Goal: Task Accomplishment & Management: Use online tool/utility

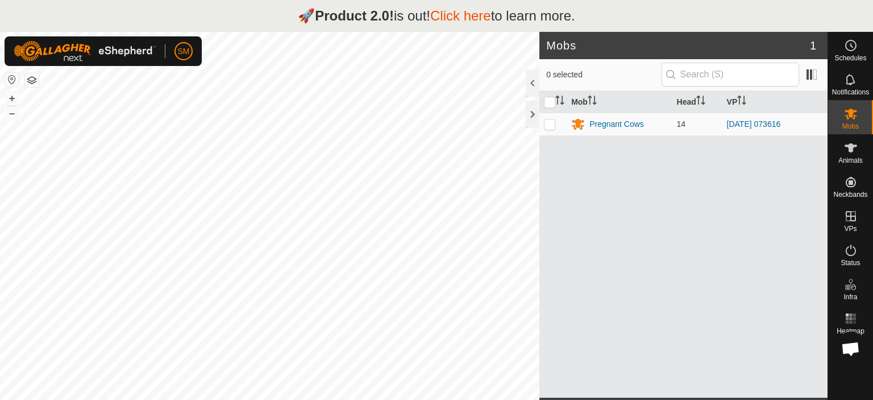
click at [534, 399] on html "🚀 Product 2.0! is out! Click here to learn more. SM Schedules Notifications Mob…" at bounding box center [436, 200] width 873 height 400
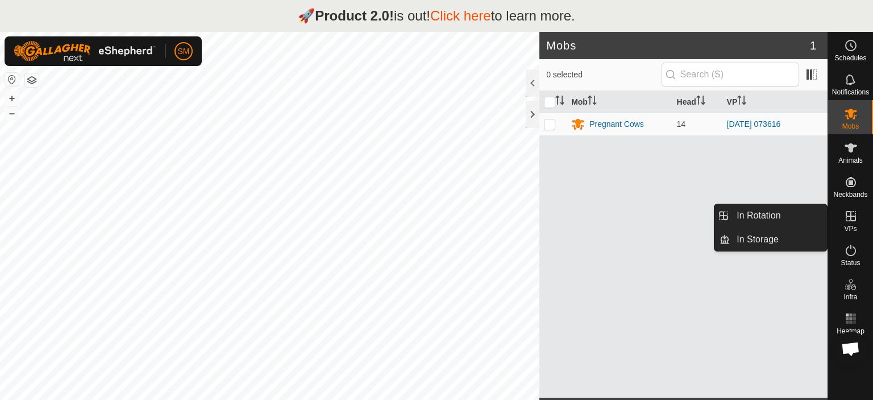
click at [855, 212] on icon at bounding box center [851, 216] width 14 height 14
click at [850, 218] on icon at bounding box center [851, 216] width 14 height 14
click at [770, 213] on link "In Rotation" at bounding box center [778, 215] width 97 height 23
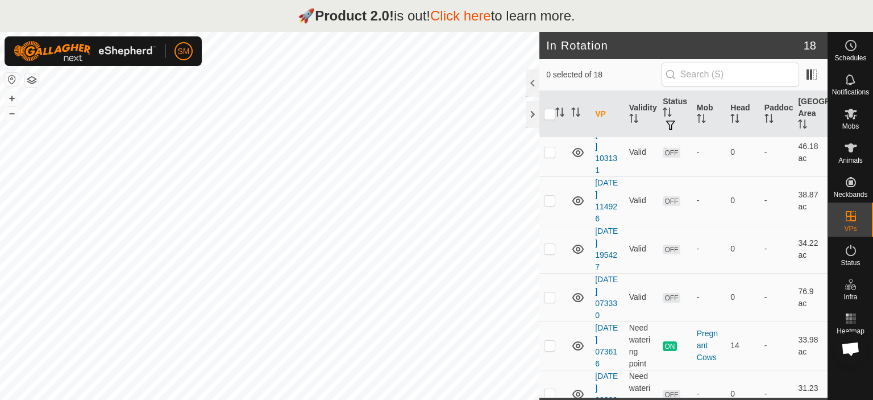
scroll to position [630, 0]
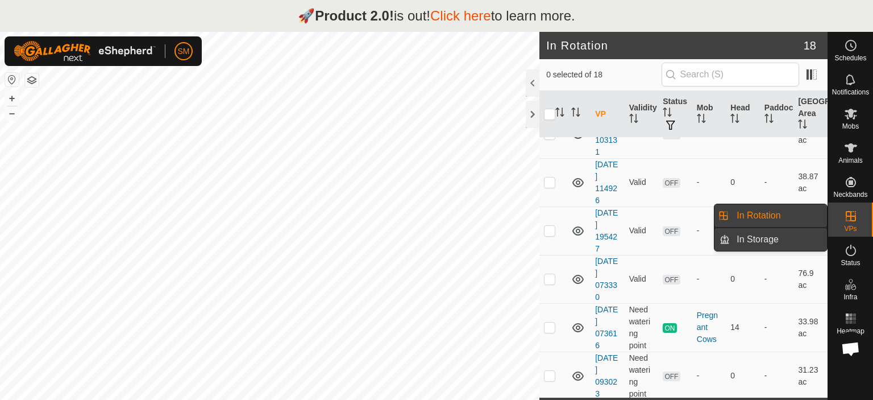
click at [782, 243] on link "In Storage" at bounding box center [778, 239] width 97 height 23
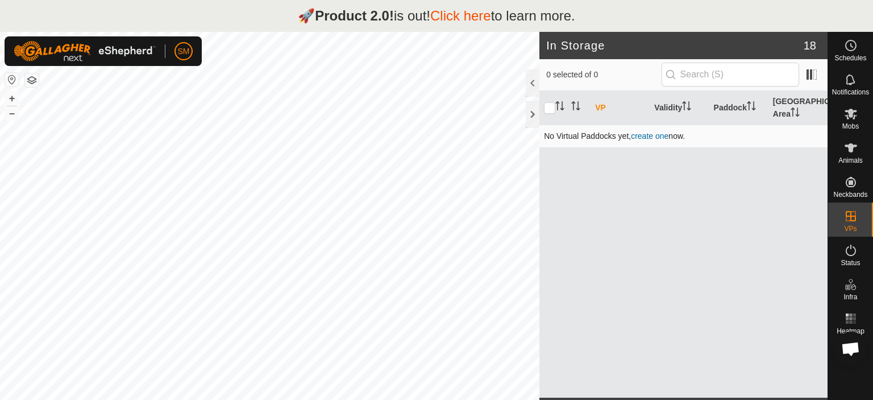
click at [658, 134] on link "create one" at bounding box center [650, 135] width 38 height 9
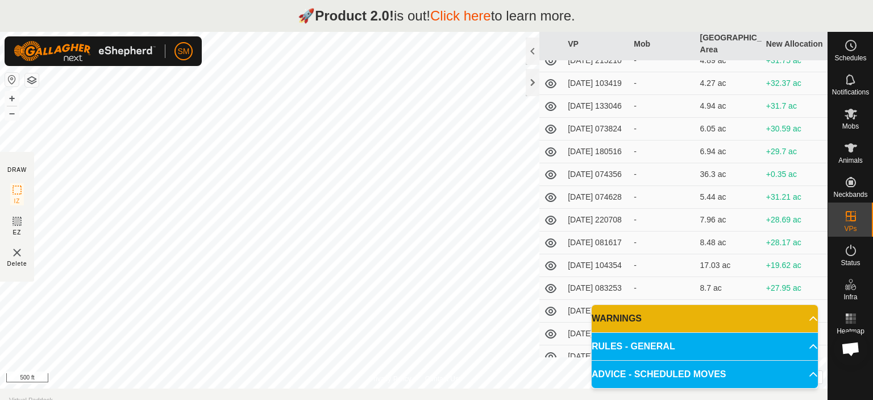
scroll to position [164, 0]
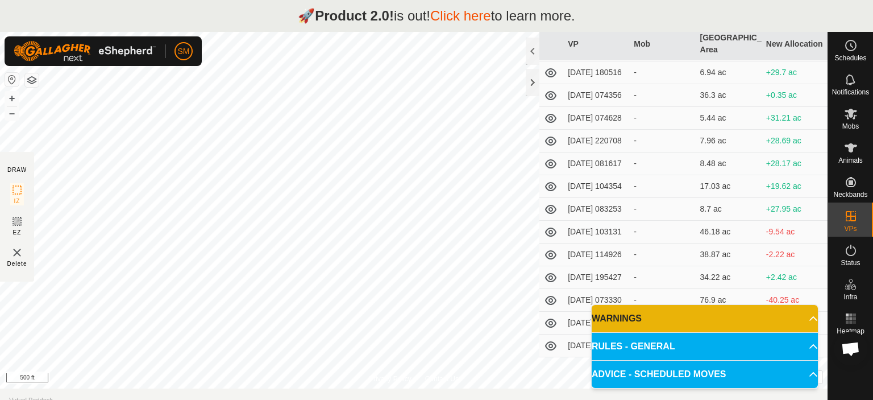
click at [715, 322] on p-accordion-header "WARNINGS" at bounding box center [705, 318] width 226 height 27
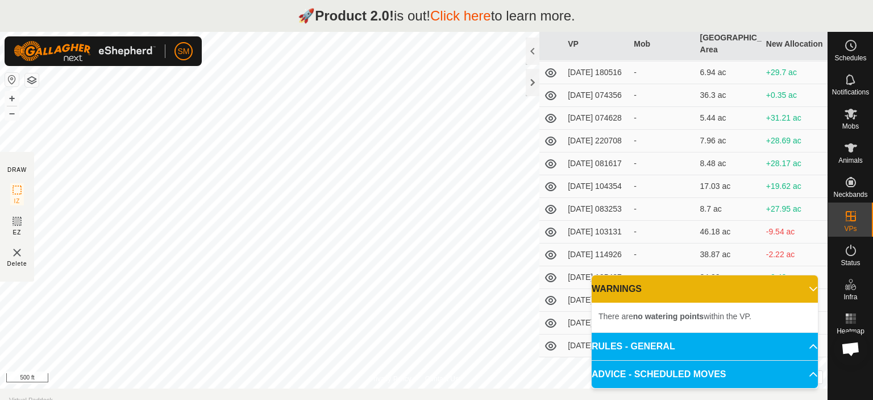
click at [681, 285] on p-accordion-header "WARNINGS" at bounding box center [705, 288] width 226 height 27
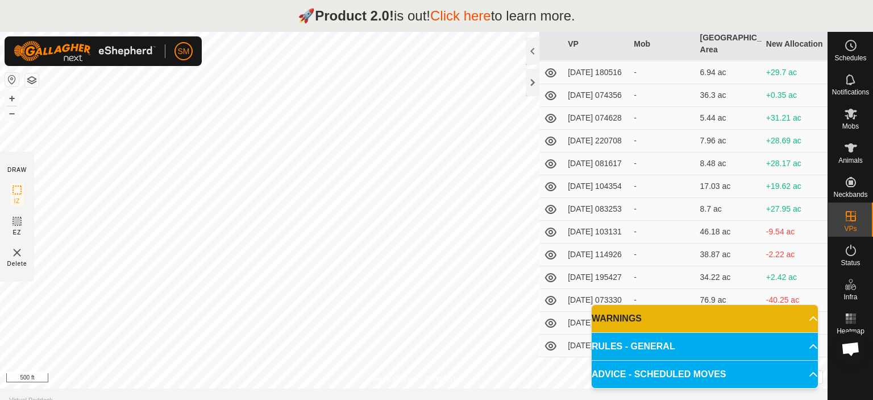
click at [714, 350] on p-accordion-header "RULES - GENERAL" at bounding box center [705, 346] width 226 height 27
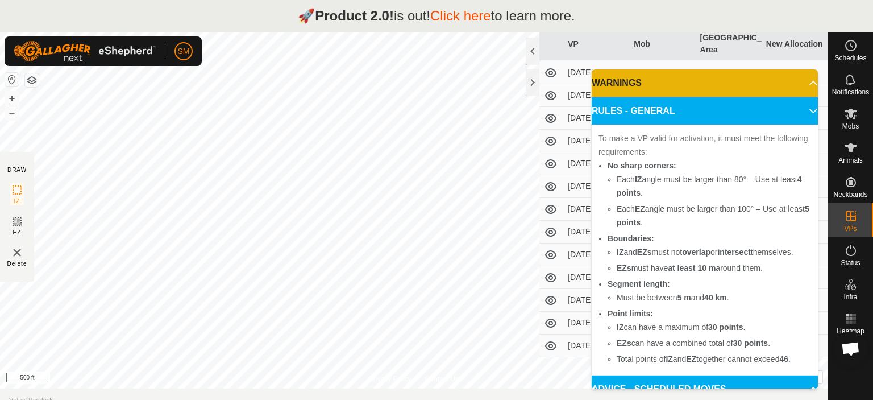
click at [778, 114] on p-accordion-header "RULES - GENERAL" at bounding box center [705, 110] width 226 height 27
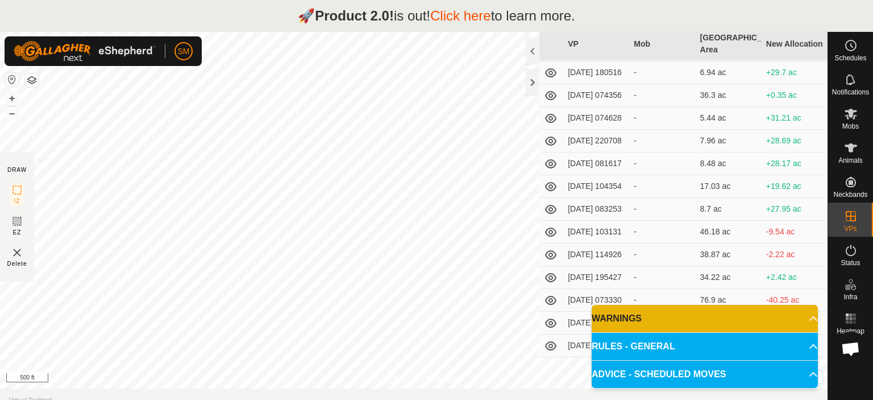
click at [808, 372] on p-accordion-header "ADVICE - SCHEDULED MOVES" at bounding box center [705, 373] width 226 height 27
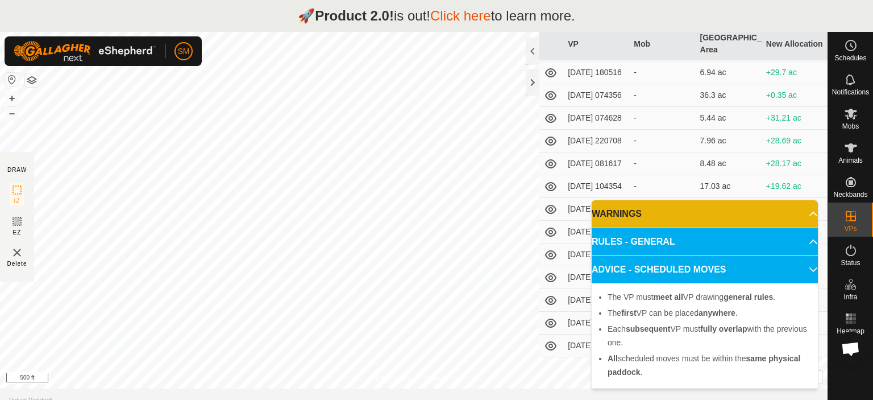
click at [746, 270] on p-accordion-header "ADVICE - SCHEDULED MOVES" at bounding box center [705, 269] width 226 height 27
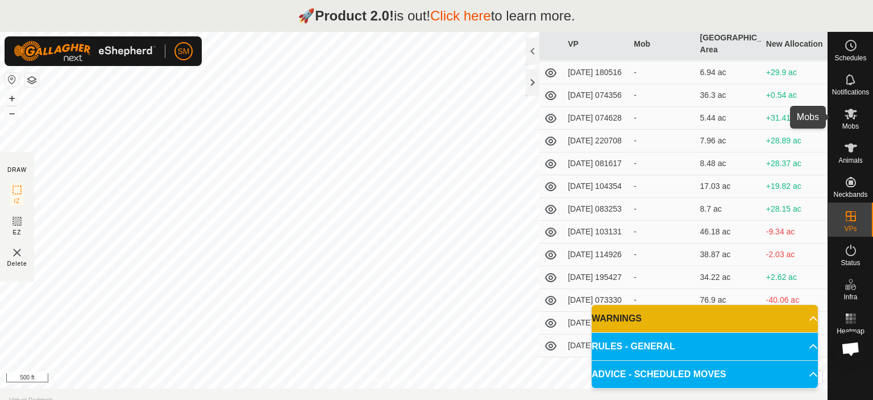
click at [847, 117] on icon at bounding box center [851, 114] width 13 height 11
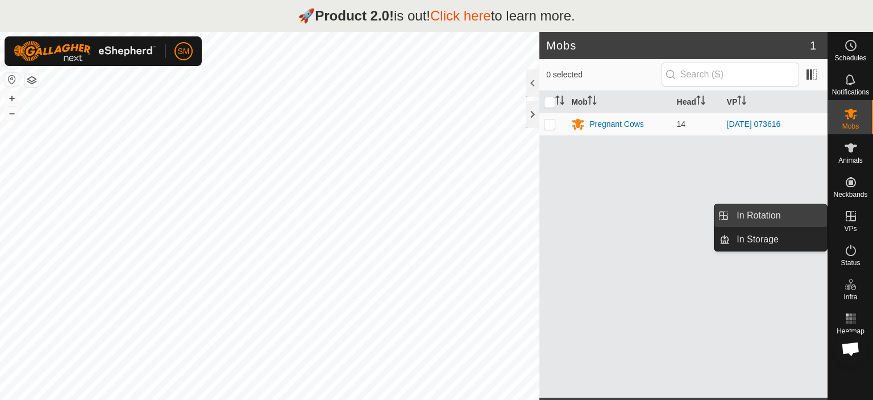
click at [769, 217] on link "In Rotation" at bounding box center [778, 215] width 97 height 23
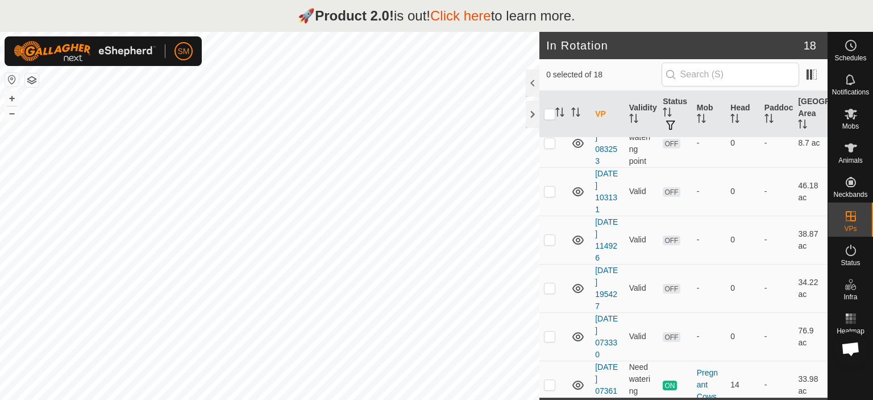
scroll to position [630, 0]
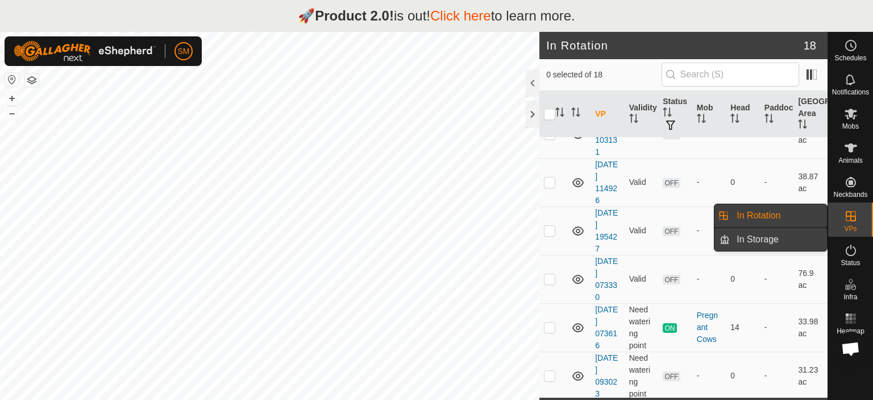
click at [750, 239] on link "In Storage" at bounding box center [778, 239] width 97 height 23
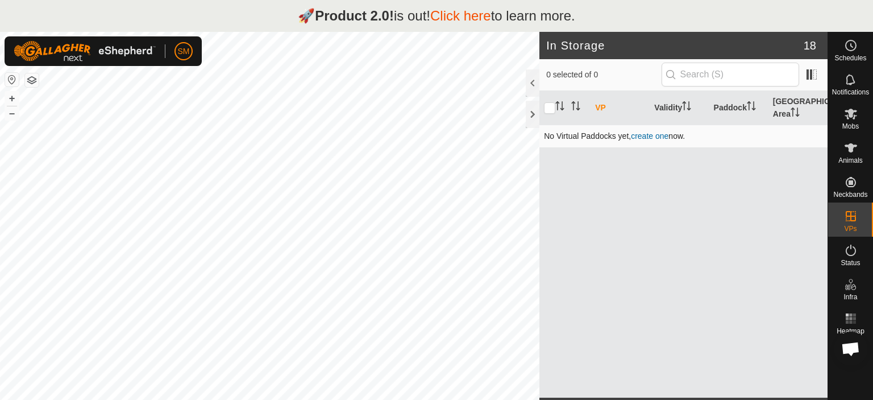
click at [646, 134] on link "create one" at bounding box center [650, 135] width 38 height 9
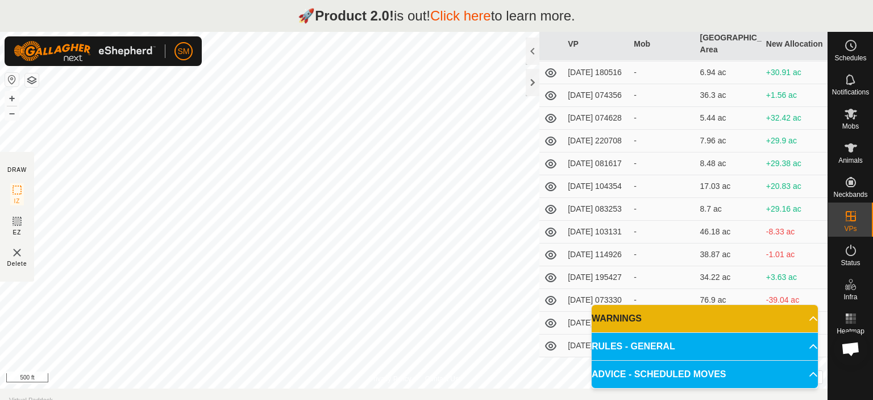
scroll to position [164, 0]
click at [771, 317] on p-accordion-header "WARNINGS" at bounding box center [705, 318] width 226 height 27
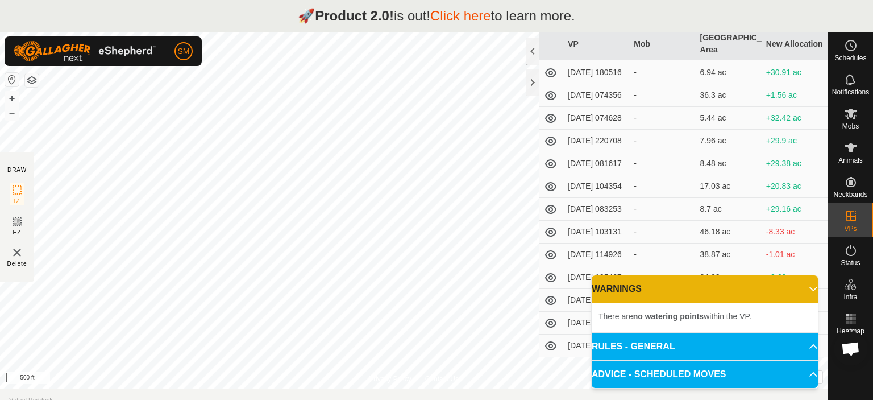
click at [771, 290] on p-accordion-header "WARNINGS" at bounding box center [705, 288] width 226 height 27
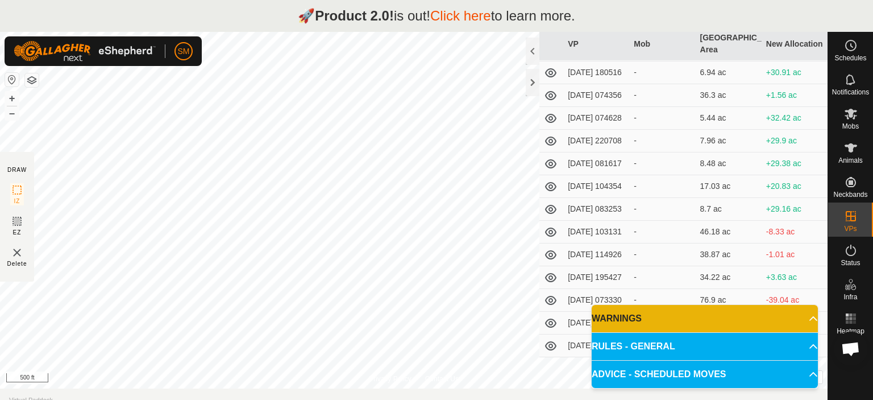
click at [772, 345] on p-accordion-header "RULES - GENERAL" at bounding box center [705, 346] width 226 height 27
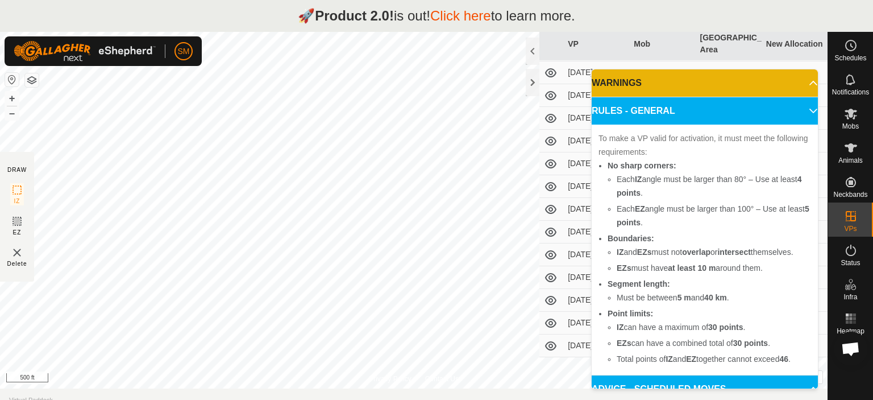
click at [764, 110] on p-accordion-header "RULES - GENERAL" at bounding box center [705, 110] width 226 height 27
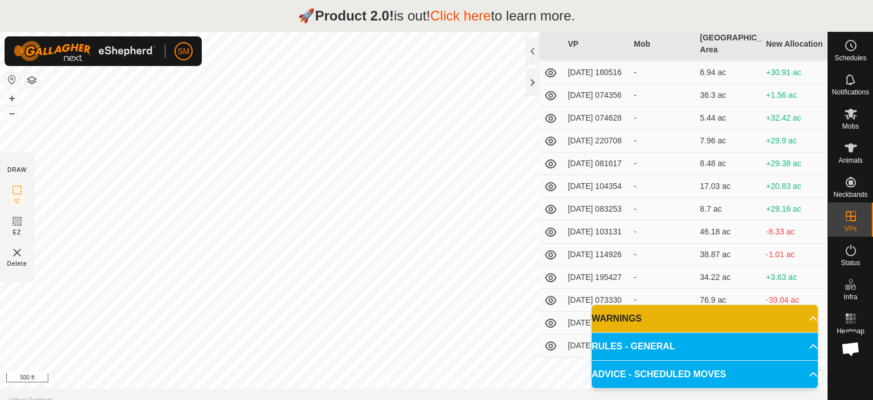
click at [633, 369] on p-accordion-header "ADVICE - SCHEDULED MOVES" at bounding box center [705, 373] width 226 height 27
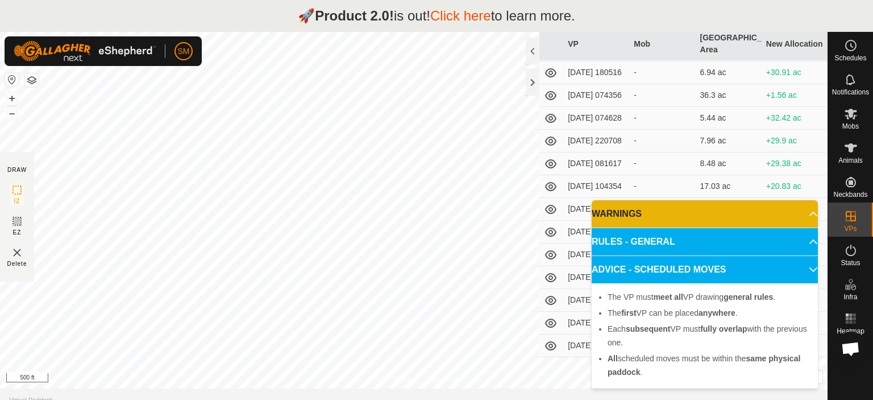
click at [765, 271] on p-accordion-header "ADVICE - SCHEDULED MOVES" at bounding box center [705, 269] width 226 height 27
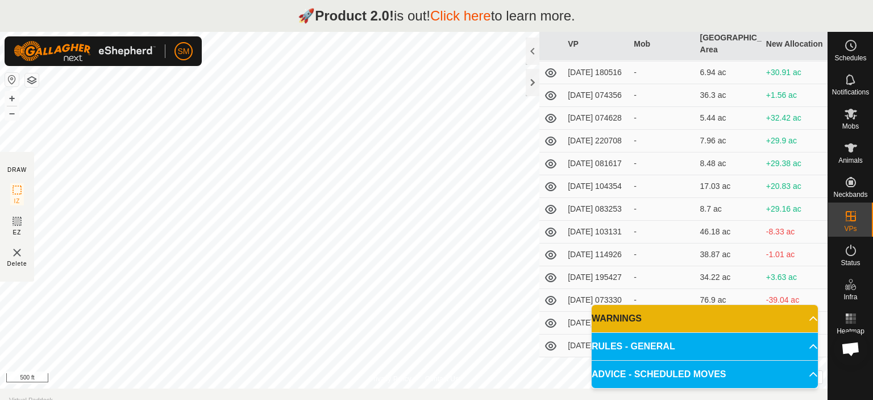
click at [581, 340] on td "[DATE] 093023" at bounding box center [596, 345] width 66 height 23
click at [587, 345] on td "[DATE] 093023" at bounding box center [596, 345] width 66 height 23
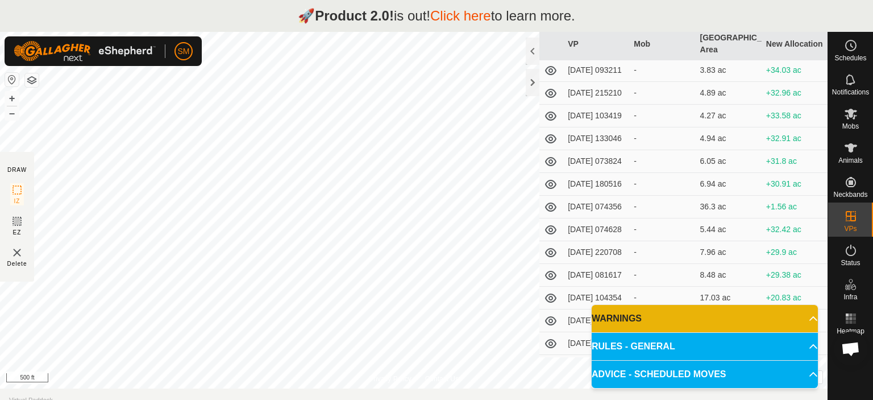
scroll to position [0, 0]
click at [532, 83] on div at bounding box center [533, 82] width 14 height 27
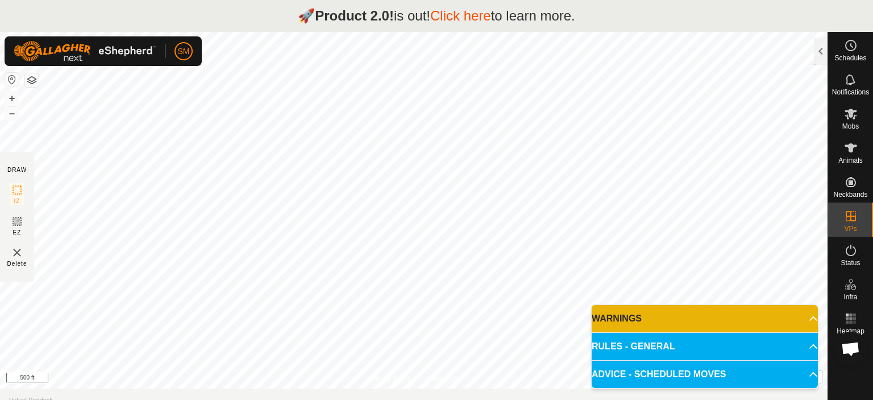
click at [671, 315] on p-accordion-header "WARNINGS" at bounding box center [705, 318] width 226 height 27
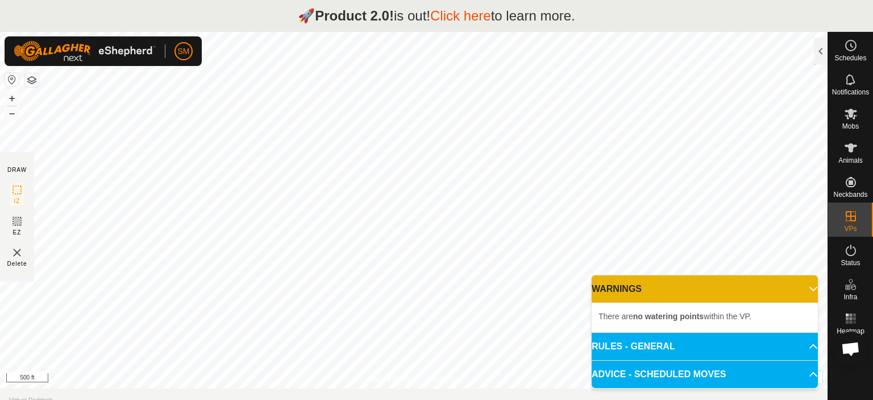
click at [675, 301] on p-accordion-header "WARNINGS" at bounding box center [705, 288] width 226 height 27
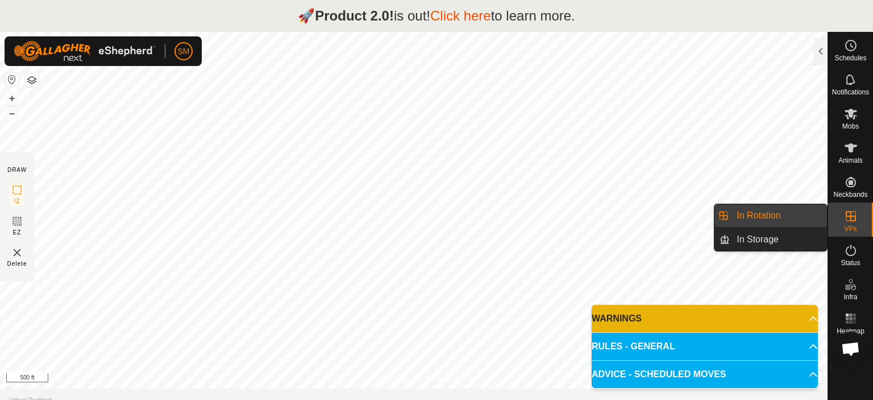
click at [834, 218] on div "VPs" at bounding box center [850, 219] width 45 height 34
click at [844, 218] on es-virtualpaddocks-svg-icon at bounding box center [851, 216] width 20 height 18
click at [765, 220] on link "In Rotation" at bounding box center [778, 215] width 97 height 23
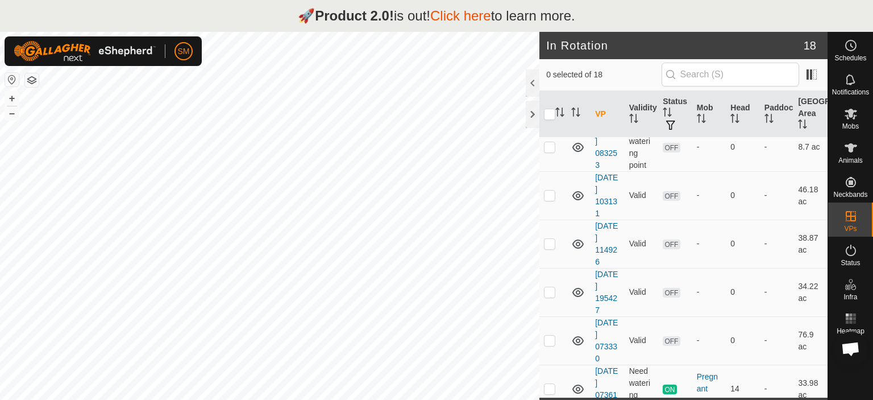
scroll to position [630, 0]
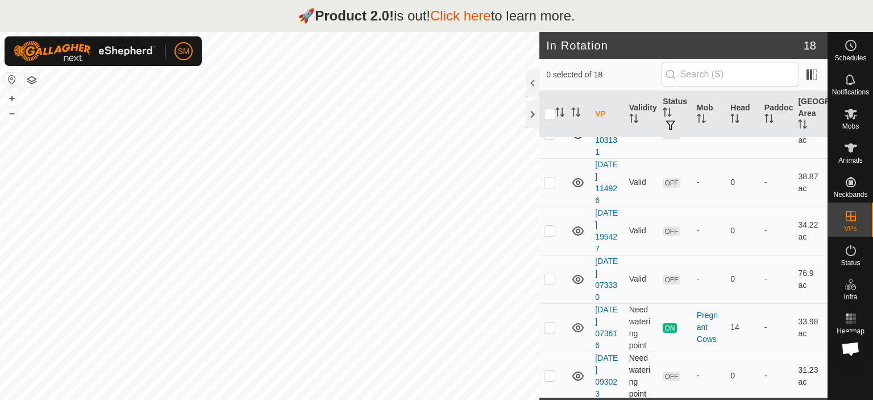
click at [577, 370] on icon at bounding box center [578, 376] width 14 height 14
click at [577, 375] on icon at bounding box center [578, 376] width 14 height 14
click at [601, 375] on link "[DATE] 093023" at bounding box center [606, 375] width 23 height 45
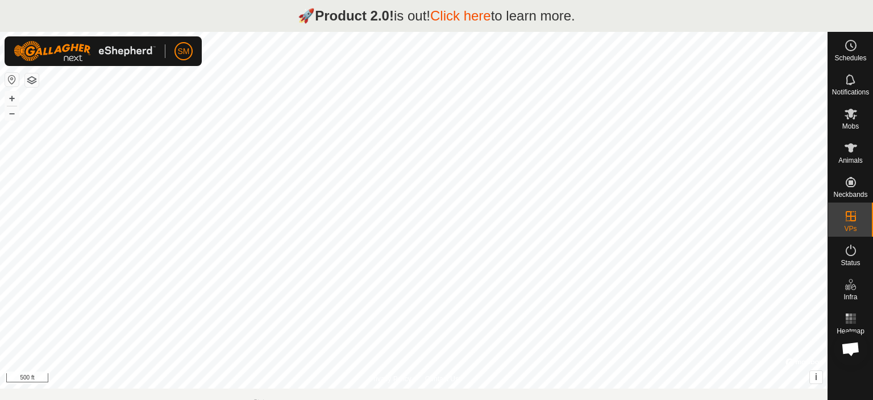
click at [855, 348] on span "Open chat" at bounding box center [850, 350] width 19 height 16
click at [722, 27] on div "🚀 Product 2.0! is out! Click here to learn more." at bounding box center [436, 16] width 873 height 32
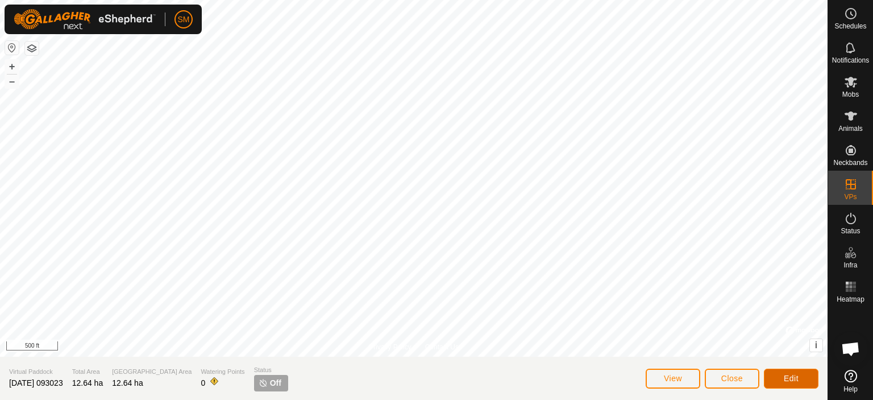
click at [784, 375] on span "Edit" at bounding box center [791, 377] width 15 height 9
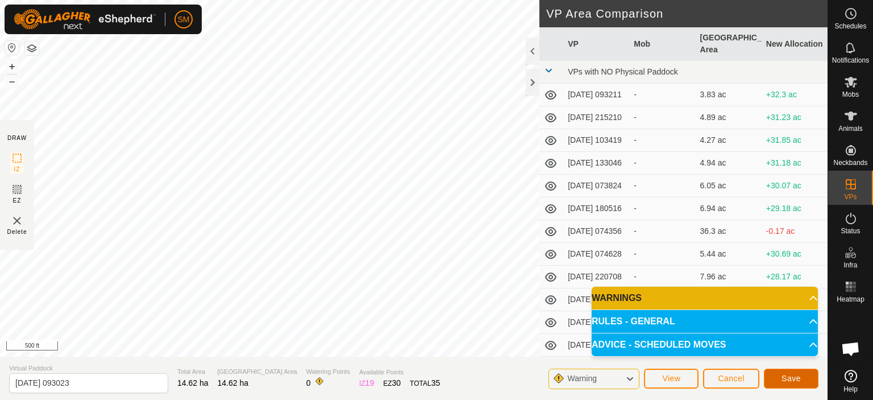
click at [782, 374] on span "Save" at bounding box center [791, 377] width 19 height 9
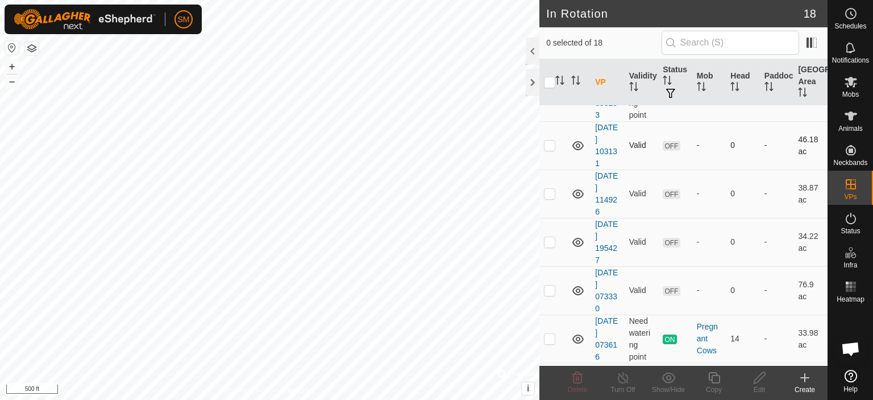
scroll to position [630, 0]
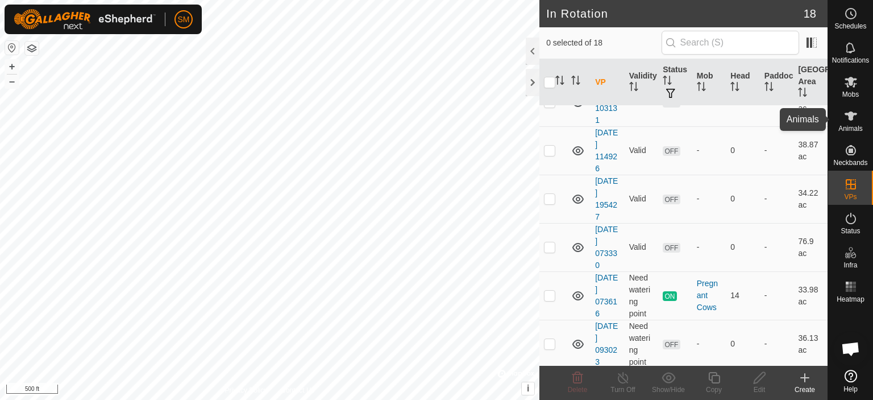
click at [851, 115] on icon at bounding box center [851, 115] width 13 height 9
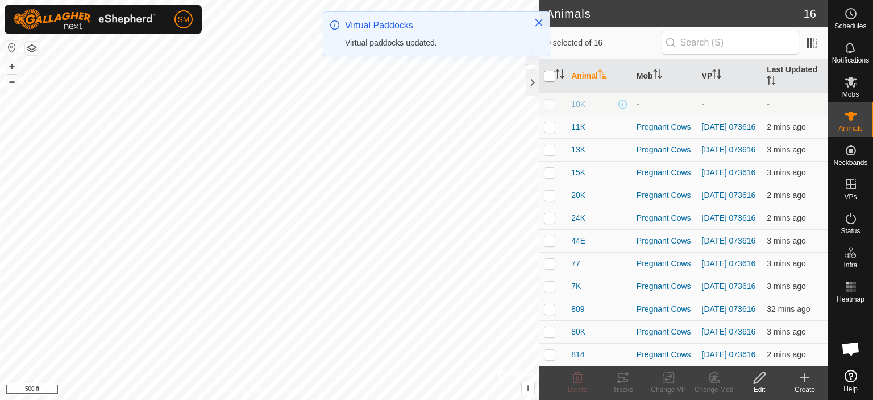
click at [551, 75] on input "checkbox" at bounding box center [549, 75] width 11 height 11
checkbox input "true"
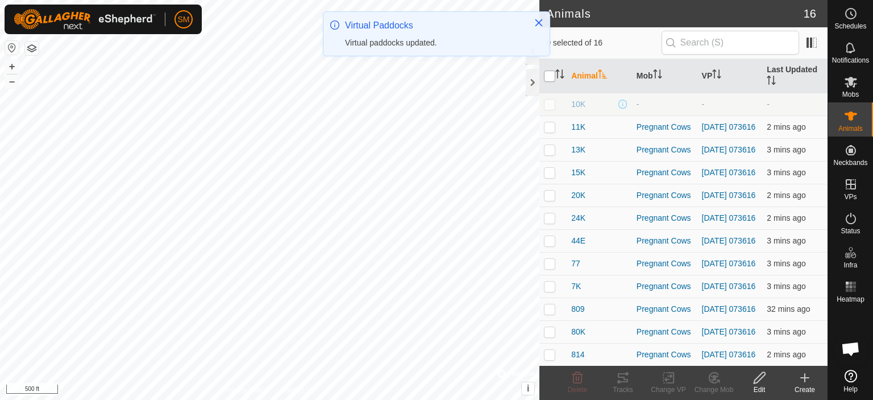
checkbox input "true"
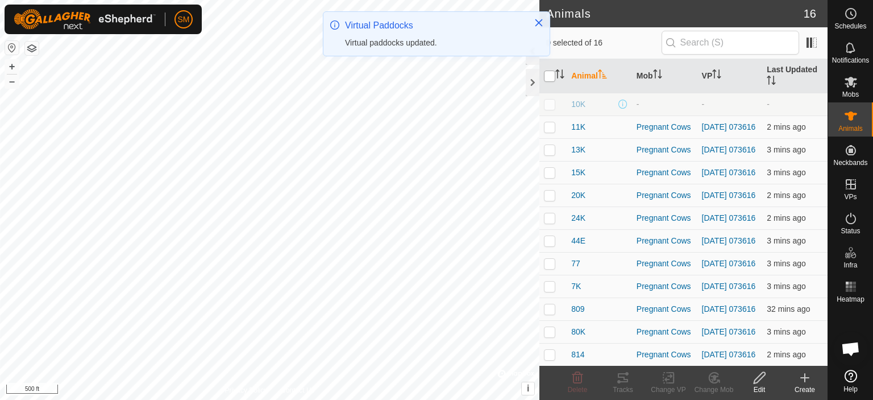
checkbox input "true"
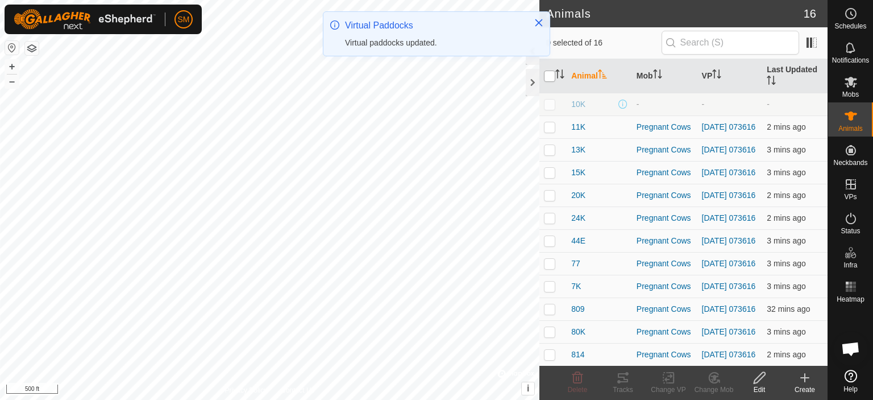
checkbox input "true"
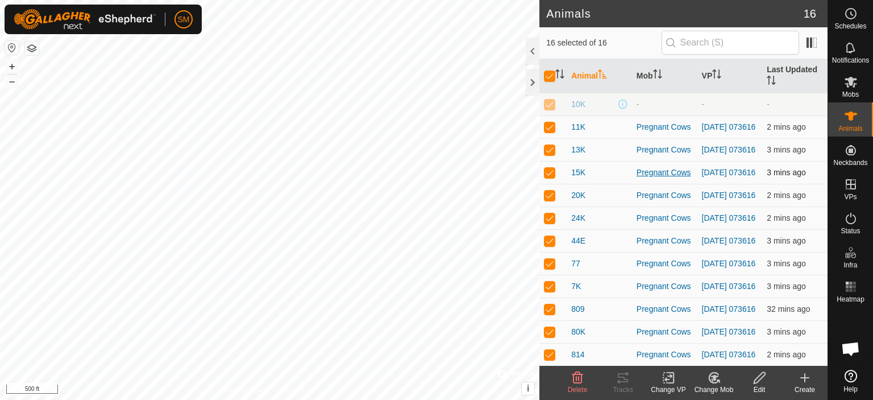
scroll to position [113, 0]
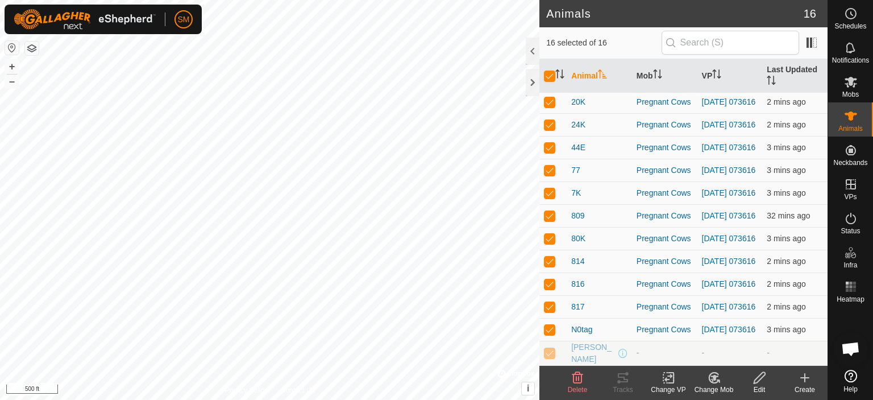
click at [671, 381] on icon at bounding box center [669, 378] width 14 height 14
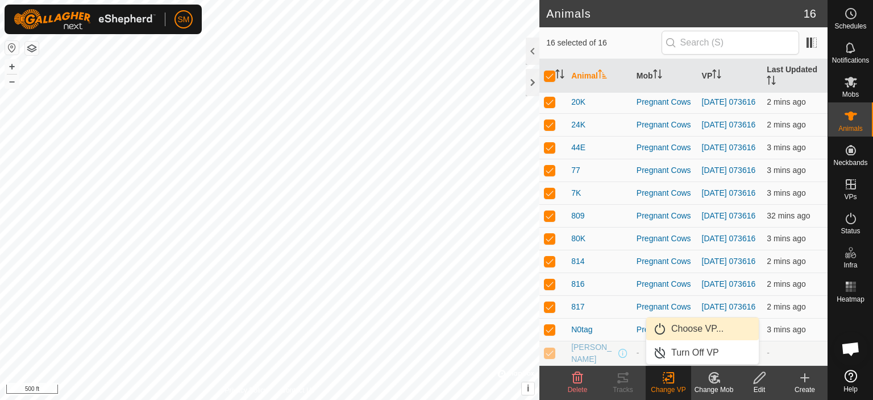
click at [708, 335] on link "Choose VP..." at bounding box center [702, 328] width 113 height 23
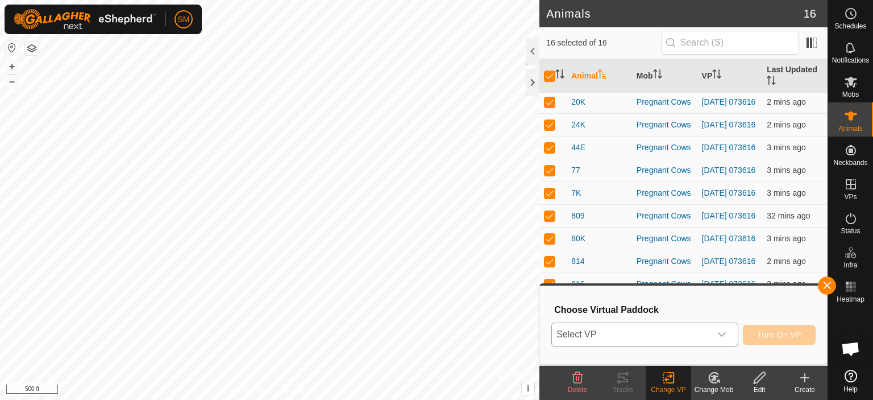
click at [676, 342] on span "Select VP" at bounding box center [631, 334] width 159 height 23
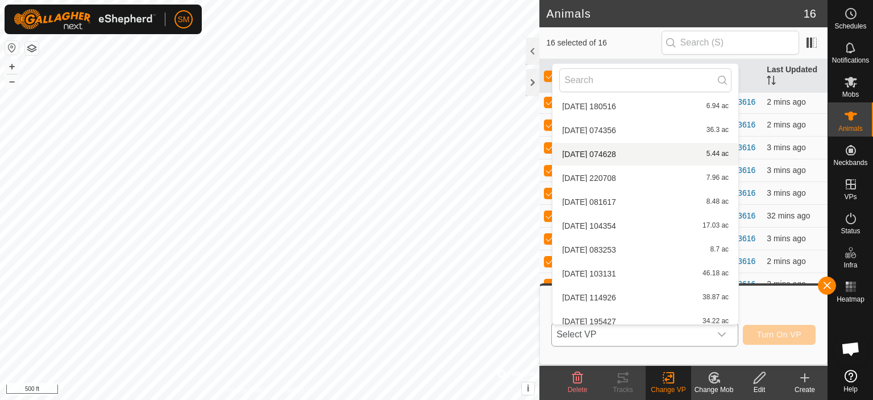
scroll to position [227, 0]
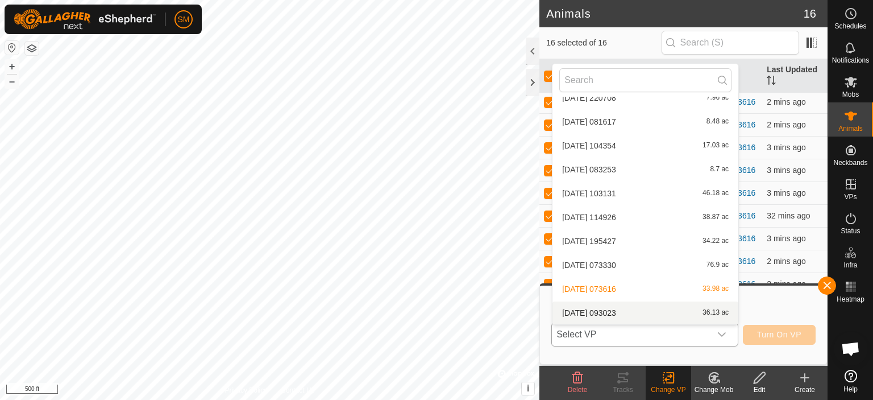
click at [637, 308] on li "[DATE] 093023 36.13 ac" at bounding box center [645, 312] width 186 height 23
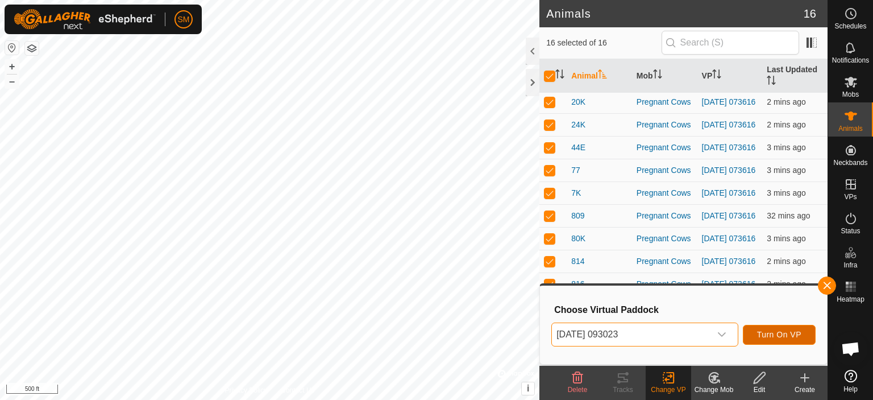
click at [780, 337] on span "Turn On VP" at bounding box center [779, 334] width 44 height 9
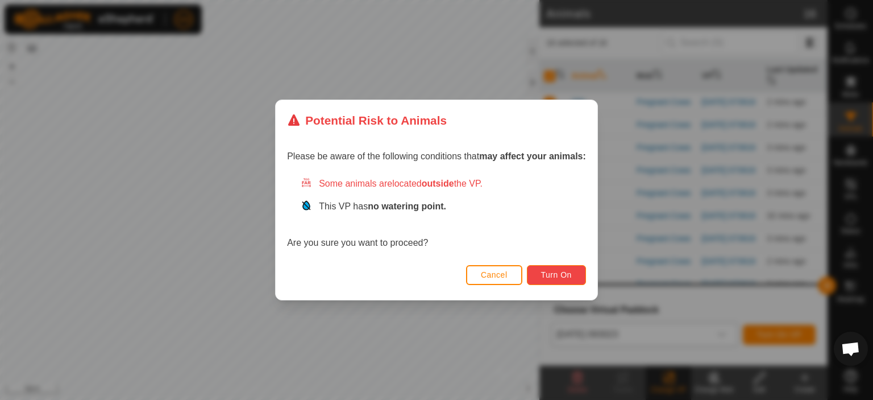
click at [543, 275] on span "Turn On" at bounding box center [556, 274] width 31 height 9
